Goal: Use online tool/utility: Utilize a website feature to perform a specific function

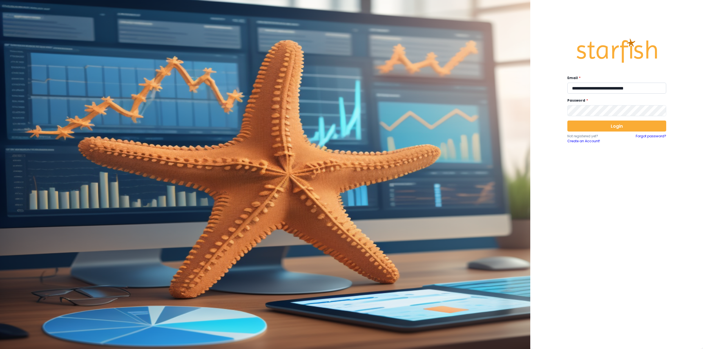
click at [595, 90] on input "**********" at bounding box center [616, 88] width 99 height 11
type input "**********"
click at [600, 127] on button "Login" at bounding box center [616, 125] width 99 height 11
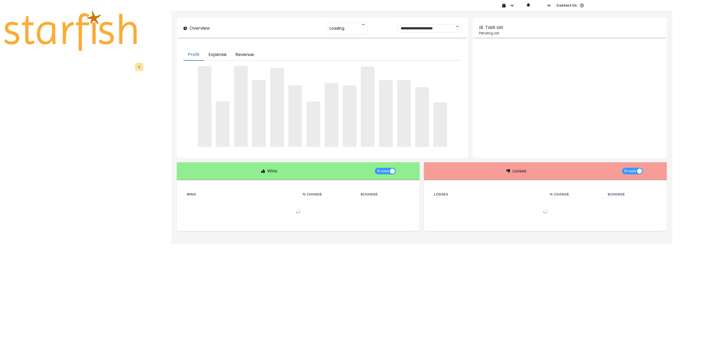
type input "********"
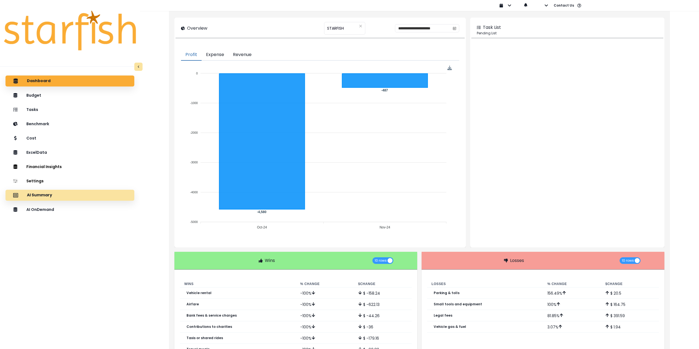
click at [104, 197] on div "AI Summary" at bounding box center [70, 195] width 120 height 12
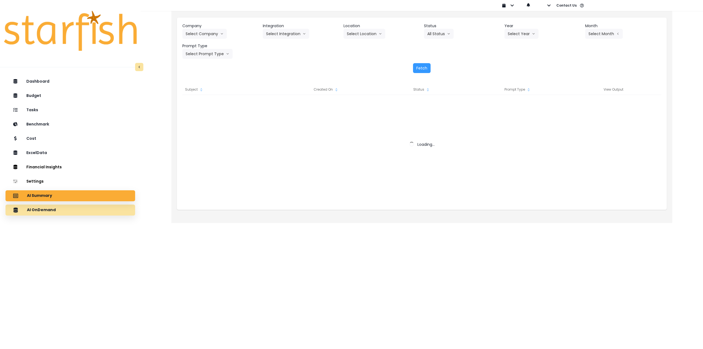
click at [99, 210] on div "AI OnDemand" at bounding box center [70, 210] width 121 height 12
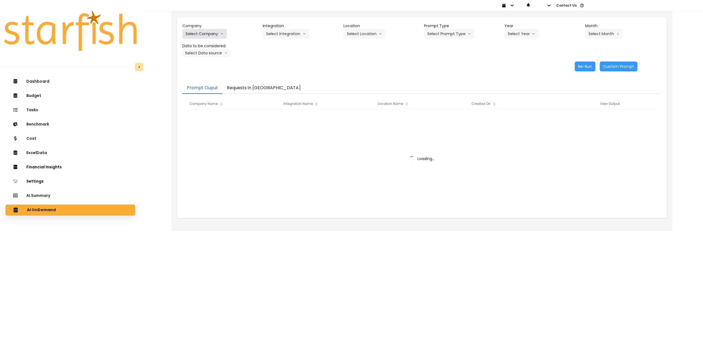
click at [207, 31] on button "Select Company" at bounding box center [204, 34] width 44 height 10
click at [209, 37] on button "Select Company" at bounding box center [204, 34] width 44 height 10
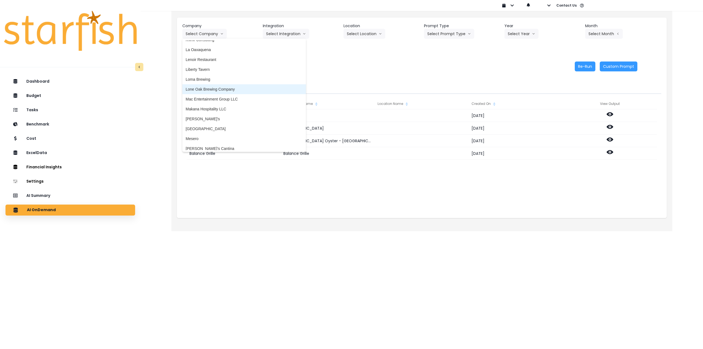
scroll to position [768, 0]
click at [221, 106] on span "Makana Hospitality LLC" at bounding box center [244, 106] width 117 height 5
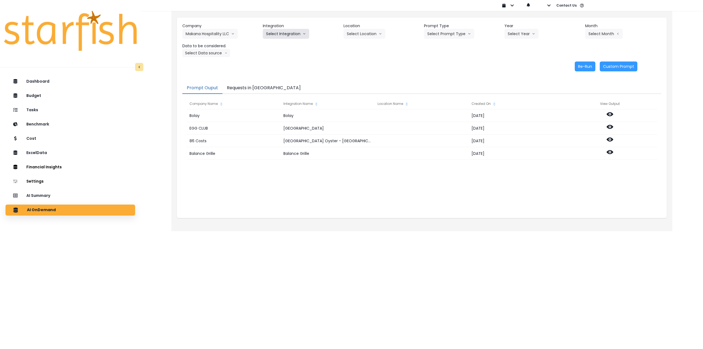
click at [279, 33] on button "Select Integration" at bounding box center [286, 34] width 46 height 10
click at [277, 47] on span "Quickbooks Online" at bounding box center [282, 45] width 32 height 5
click at [372, 39] on div "Company Makana Hospitality LLC 86 Costs Asti Bagel Cafe Balance Grille Bald Gin…" at bounding box center [421, 40] width 479 height 34
click at [362, 37] on button "Select Location" at bounding box center [364, 34] width 42 height 10
click at [362, 45] on span "All Locations" at bounding box center [358, 45] width 22 height 5
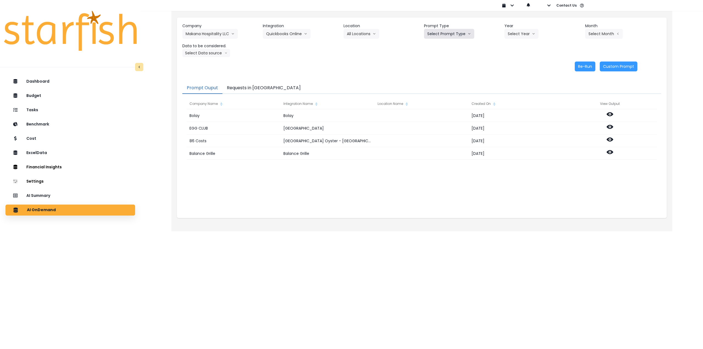
click at [435, 34] on button "Select Prompt Type" at bounding box center [449, 34] width 50 height 10
click at [434, 76] on span "Monthly Summary" at bounding box center [442, 74] width 31 height 5
click at [524, 35] on button "Select Year" at bounding box center [521, 34] width 34 height 10
click at [515, 66] on span "2025" at bounding box center [511, 64] width 9 height 5
click at [602, 32] on button "Select Month" at bounding box center [604, 34] width 38 height 10
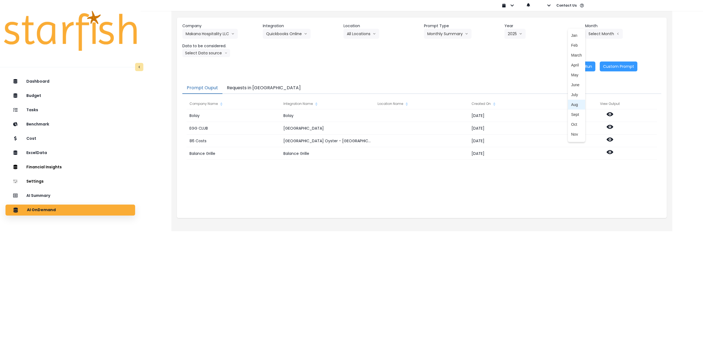
click at [571, 104] on span "Aug" at bounding box center [576, 104] width 11 height 5
click at [204, 54] on button "Select Data source" at bounding box center [206, 53] width 48 height 8
click at [213, 65] on span "Comparison overtime" at bounding box center [204, 63] width 37 height 5
click at [580, 68] on button "Re-Run" at bounding box center [584, 66] width 21 height 10
click at [221, 51] on button "Comparison overtime" at bounding box center [208, 53] width 53 height 8
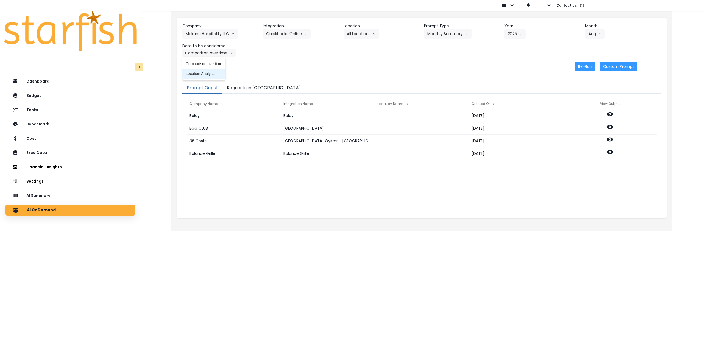
click at [214, 73] on span "Location Analysis" at bounding box center [204, 73] width 37 height 5
click at [579, 66] on button "Re-Run" at bounding box center [584, 66] width 21 height 10
click at [207, 37] on button "Makana Hospitality LLC" at bounding box center [209, 34] width 55 height 10
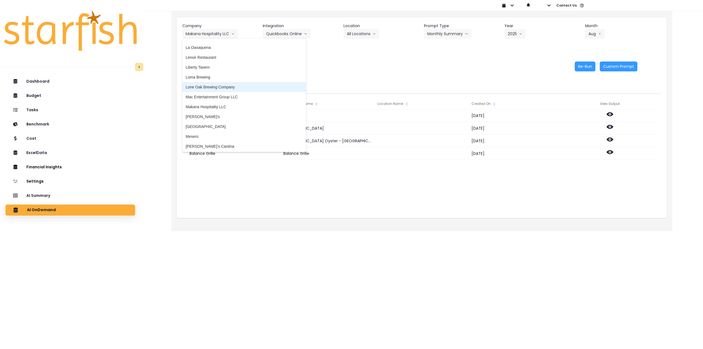
click at [220, 84] on span "Lone Oak Brewing Company" at bounding box center [244, 86] width 117 height 5
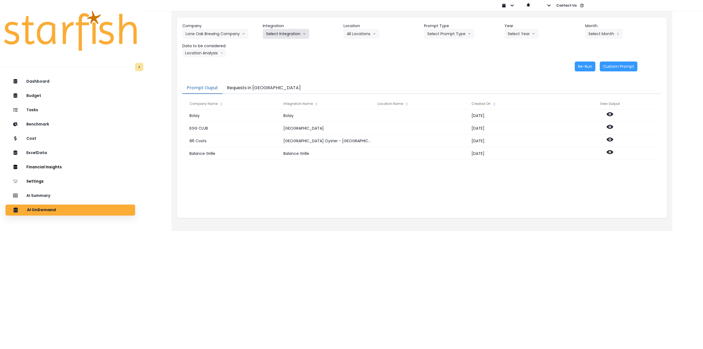
click at [296, 33] on button "Select Integration" at bounding box center [286, 34] width 46 height 10
click at [287, 46] on span "Lone Oak Brewing Company, LLC" at bounding box center [295, 45] width 58 height 5
click at [360, 34] on button "Select Location" at bounding box center [364, 34] width 42 height 10
click at [358, 49] on li "All Locations" at bounding box center [357, 45] width 28 height 10
click at [434, 35] on button "Select Prompt Type" at bounding box center [449, 34] width 50 height 10
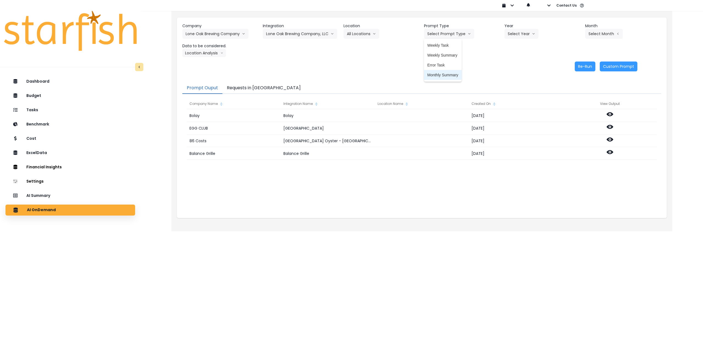
click at [434, 79] on li "Monthly Summary" at bounding box center [443, 75] width 38 height 10
click at [524, 40] on div "Company Lone Oak Brewing Company 86 Costs Asti Bagel Cafe Balance Grille Bald G…" at bounding box center [421, 40] width 479 height 34
click at [516, 35] on button "Select Year" at bounding box center [521, 34] width 34 height 10
click at [510, 66] on span "2025" at bounding box center [511, 64] width 9 height 5
drag, startPoint x: 600, startPoint y: 34, endPoint x: 598, endPoint y: 41, distance: 7.3
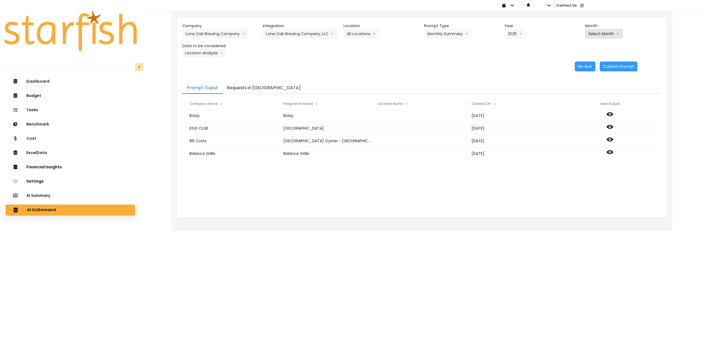
click at [600, 34] on button "Select Month" at bounding box center [604, 34] width 38 height 10
click at [571, 104] on span "Aug" at bounding box center [576, 104] width 11 height 5
click at [209, 49] on button "Location Analysis" at bounding box center [204, 53] width 44 height 8
click at [211, 62] on span "Comparison overtime" at bounding box center [204, 63] width 37 height 5
click at [585, 65] on button "Re-Run" at bounding box center [584, 66] width 21 height 10
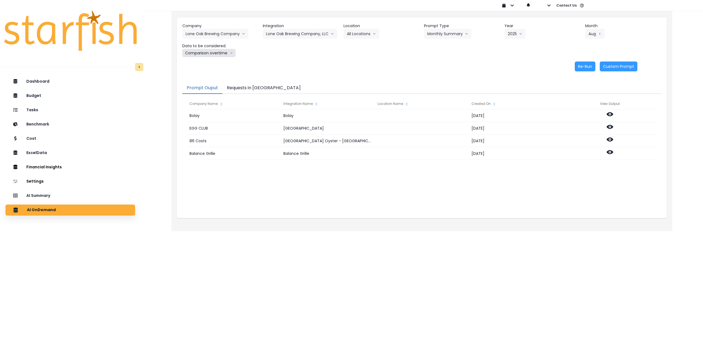
click at [219, 53] on button "Comparison overtime" at bounding box center [208, 53] width 53 height 8
click at [214, 69] on li "Location Analysis" at bounding box center [203, 74] width 43 height 10
click at [588, 64] on button "Re-Run" at bounding box center [584, 66] width 21 height 10
click at [197, 32] on button "Lone Oak Brewing Company" at bounding box center [215, 34] width 66 height 10
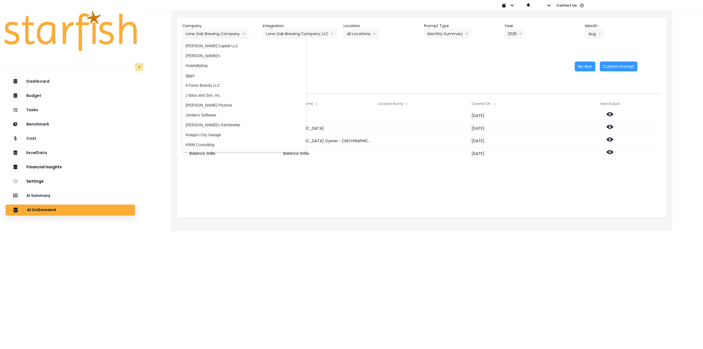
scroll to position [659, 0]
click at [200, 80] on span "iggys" at bounding box center [244, 77] width 117 height 5
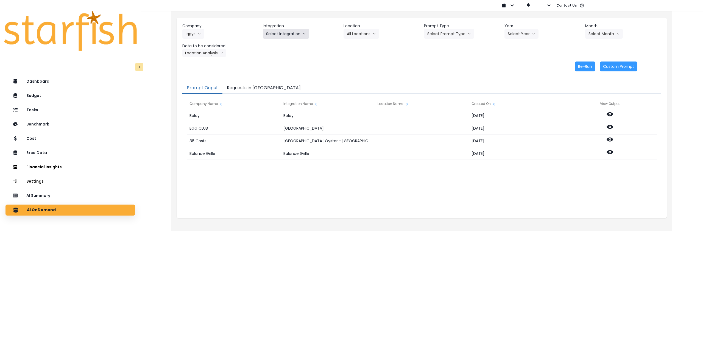
click at [290, 35] on button "Select Integration" at bounding box center [286, 34] width 46 height 10
click at [284, 46] on span "Quickbooks Online" at bounding box center [282, 45] width 32 height 5
click at [364, 35] on button "Select Location" at bounding box center [364, 34] width 42 height 10
drag, startPoint x: 363, startPoint y: 45, endPoint x: 376, endPoint y: 44, distance: 13.2
click at [362, 45] on span "All Locations" at bounding box center [358, 45] width 22 height 5
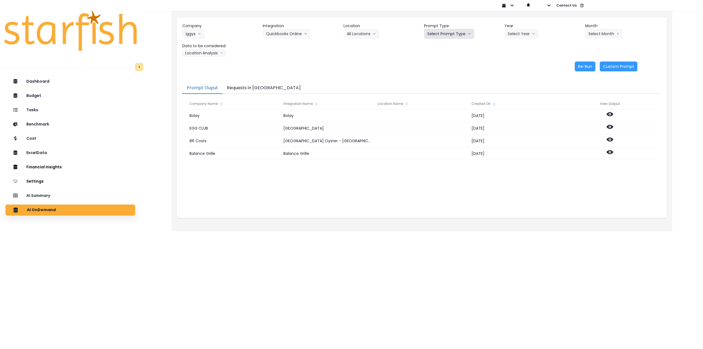
click at [451, 37] on button "Select Prompt Type" at bounding box center [449, 34] width 50 height 10
click at [441, 73] on span "Monthly Summary" at bounding box center [442, 74] width 31 height 5
click at [523, 35] on button "Select Year" at bounding box center [521, 34] width 34 height 10
drag, startPoint x: 514, startPoint y: 65, endPoint x: 572, endPoint y: 46, distance: 61.3
click at [514, 65] on span "2025" at bounding box center [511, 64] width 9 height 5
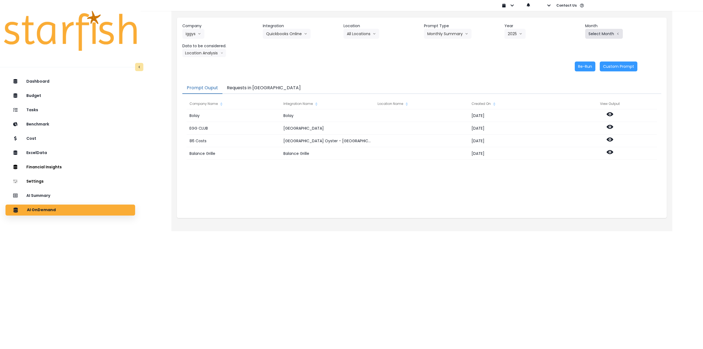
click at [594, 36] on button "Select Month" at bounding box center [604, 34] width 38 height 10
click at [571, 96] on span "July" at bounding box center [576, 94] width 11 height 5
click at [207, 55] on button "Location Analysis" at bounding box center [204, 53] width 44 height 8
click at [206, 61] on span "Comparison overtime" at bounding box center [204, 63] width 37 height 5
click at [575, 68] on button "Re-Run" at bounding box center [584, 66] width 21 height 10
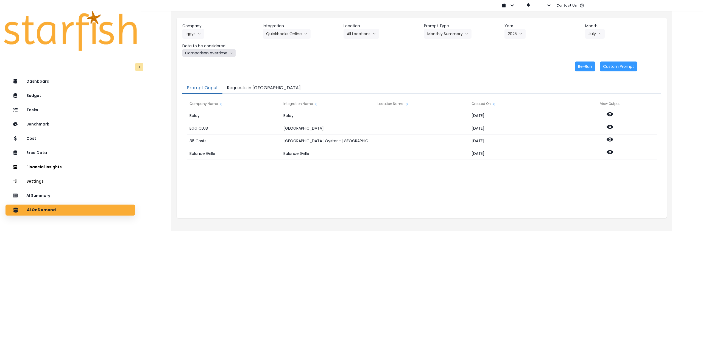
click at [227, 54] on button "Comparison overtime" at bounding box center [208, 53] width 53 height 8
click at [215, 75] on span "Location Analysis" at bounding box center [204, 73] width 37 height 5
click at [589, 67] on button "Re-Run" at bounding box center [584, 66] width 21 height 10
click at [194, 35] on button "iggys" at bounding box center [193, 34] width 22 height 10
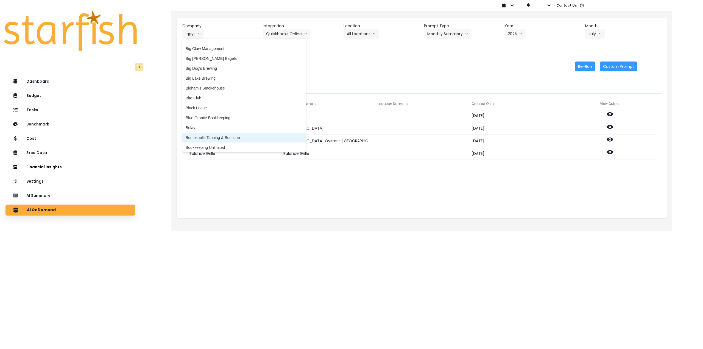
scroll to position [82, 0]
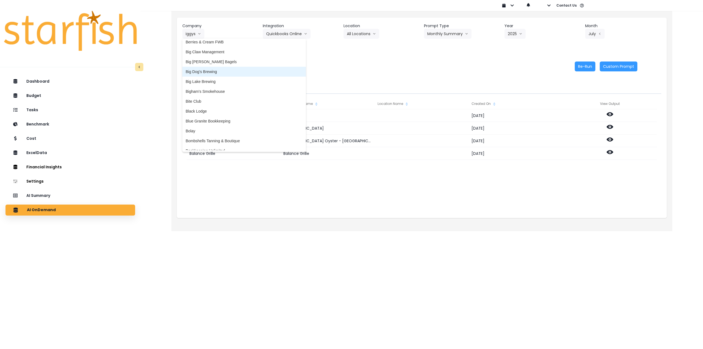
click at [217, 72] on span "Big Dog's Brewing" at bounding box center [244, 71] width 117 height 5
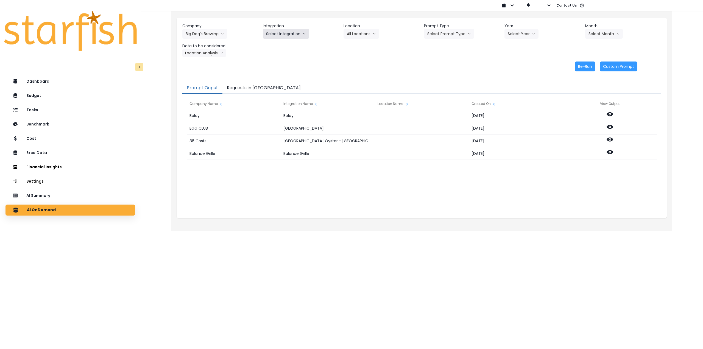
click at [287, 31] on button "Select Integration" at bounding box center [286, 34] width 46 height 10
click at [276, 47] on span "bigdogs" at bounding box center [272, 45] width 13 height 5
click at [375, 30] on button "Select Location" at bounding box center [364, 34] width 42 height 10
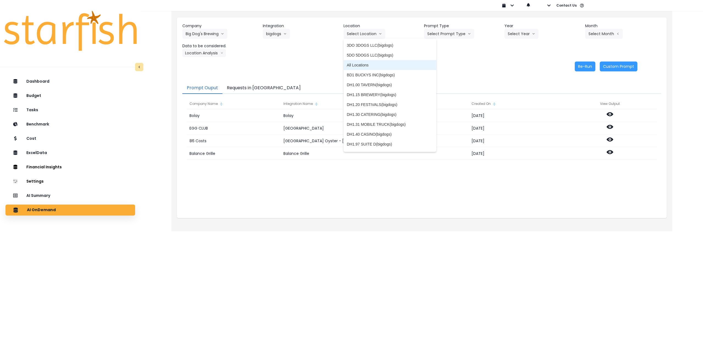
click at [383, 67] on span "All Locations" at bounding box center [390, 64] width 86 height 5
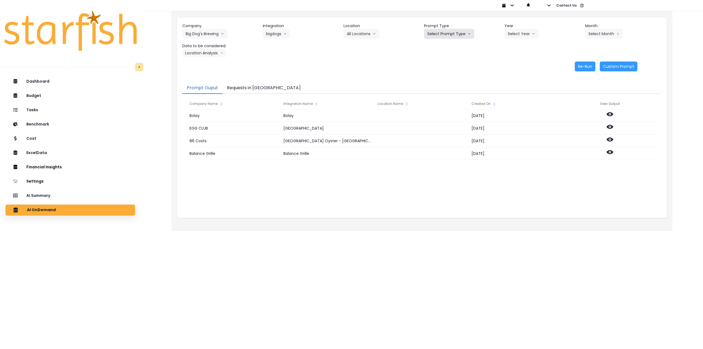
click at [456, 35] on button "Select Prompt Type" at bounding box center [449, 34] width 50 height 10
drag, startPoint x: 441, startPoint y: 50, endPoint x: 444, endPoint y: 74, distance: 24.6
click at [444, 74] on div "Weekly Task Weekly Summary Error Task Monthly Summary" at bounding box center [443, 60] width 38 height 40
click at [448, 75] on span "Monthly Summary" at bounding box center [442, 74] width 31 height 5
click at [514, 33] on button "Select Year" at bounding box center [521, 34] width 34 height 10
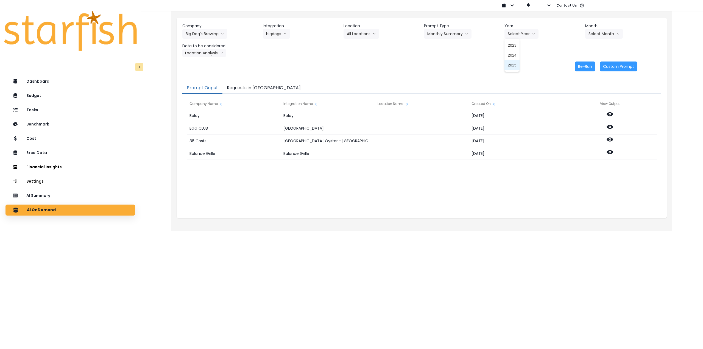
click at [509, 69] on li "2025" at bounding box center [511, 65] width 15 height 10
click at [593, 36] on button "Select Month" at bounding box center [604, 34] width 38 height 10
click at [571, 107] on span "Aug" at bounding box center [576, 104] width 11 height 5
click at [212, 53] on button "Location Analysis" at bounding box center [204, 53] width 44 height 8
click at [207, 63] on span "Comparison overtime" at bounding box center [204, 63] width 37 height 5
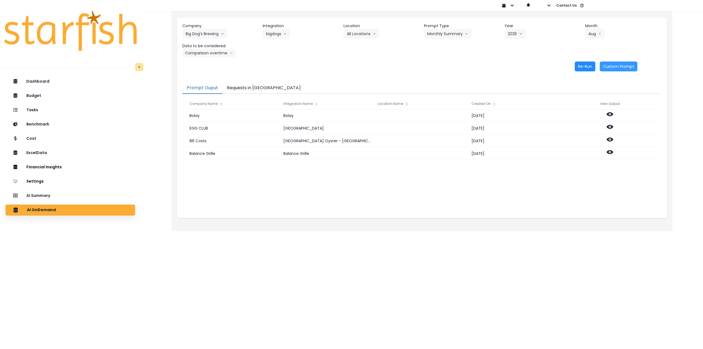
click at [588, 66] on button "Re-Run" at bounding box center [584, 66] width 21 height 10
click at [212, 53] on button "Comparison overtime" at bounding box center [208, 53] width 53 height 8
click at [206, 72] on span "Location Analysis" at bounding box center [204, 73] width 37 height 5
click at [580, 64] on button "Re-Run" at bounding box center [584, 66] width 21 height 10
click at [251, 86] on button "Requests in [GEOGRAPHIC_DATA]" at bounding box center [263, 88] width 83 height 12
